Goal: Information Seeking & Learning: Find specific fact

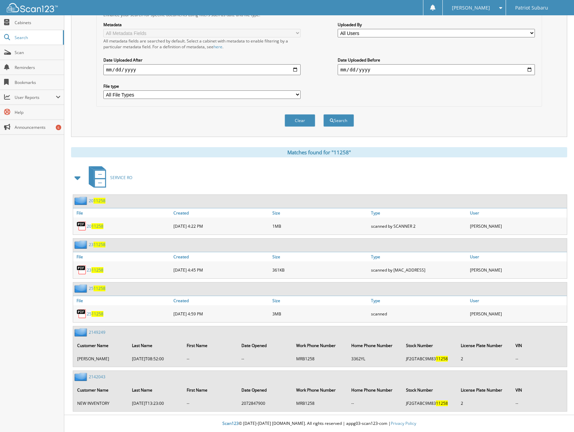
click at [296, 116] on button "Clear" at bounding box center [300, 120] width 31 height 13
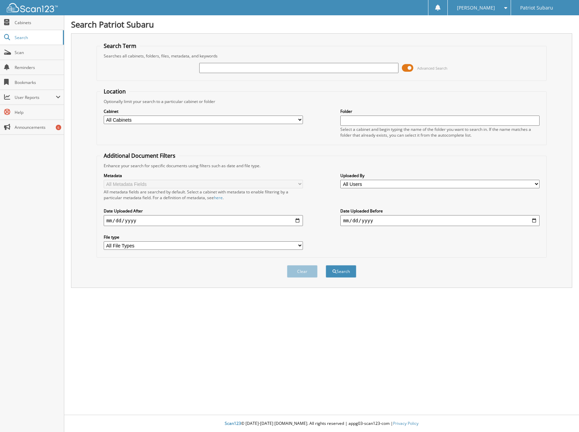
click at [220, 71] on input "text" at bounding box center [298, 68] width 199 height 10
type input "89205"
click at [326, 265] on button "Search" at bounding box center [341, 271] width 31 height 13
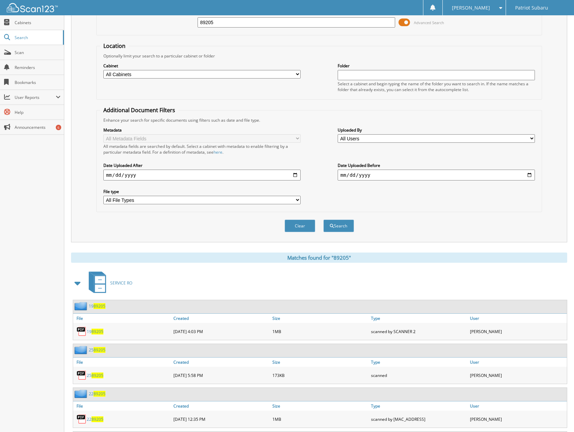
scroll to position [102, 0]
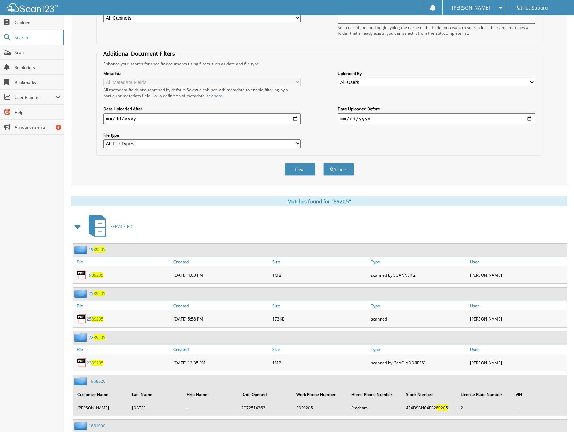
click at [97, 318] on span "89205" at bounding box center [98, 319] width 12 height 6
